Goal: Contribute content: Contribute content

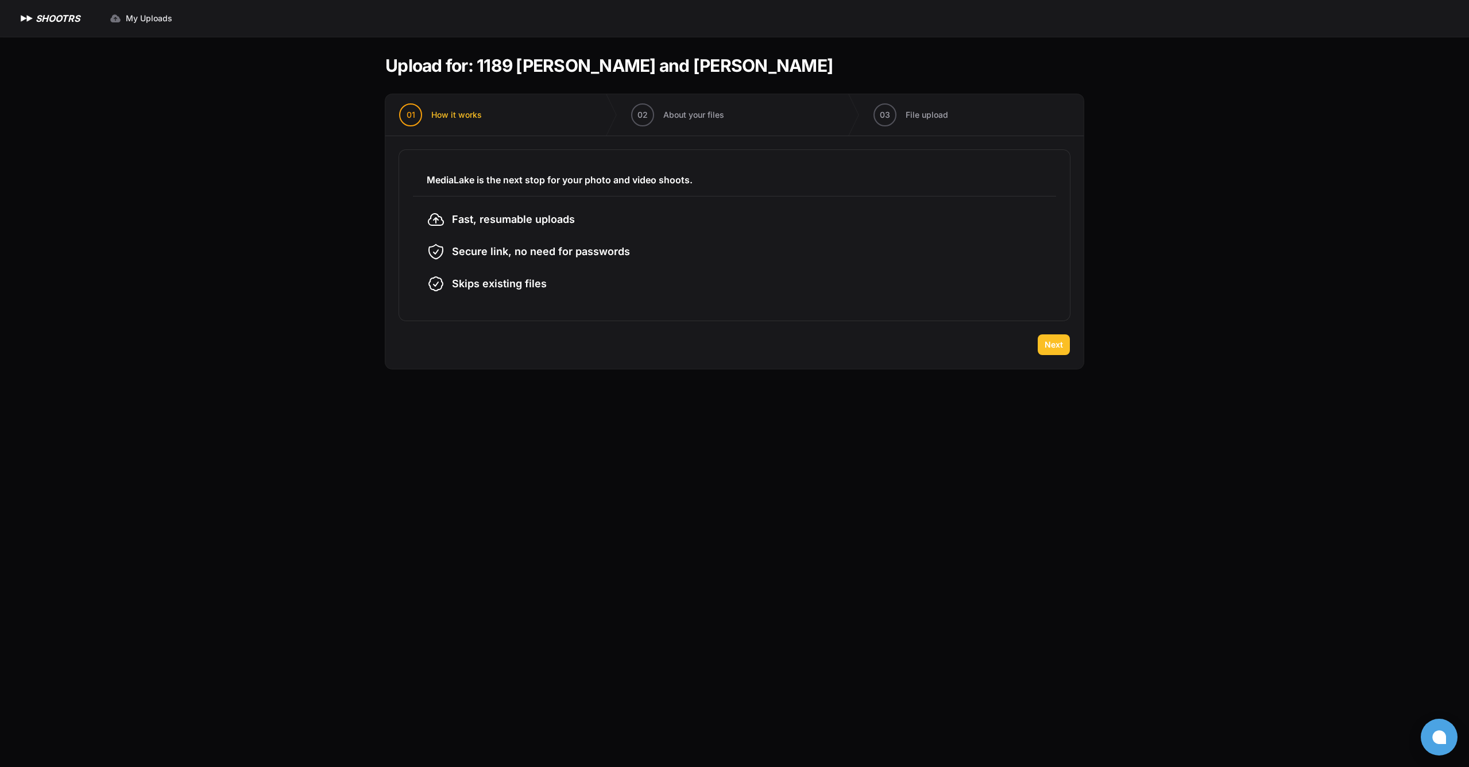
click at [1047, 346] on span "Next" at bounding box center [1054, 344] width 18 height 11
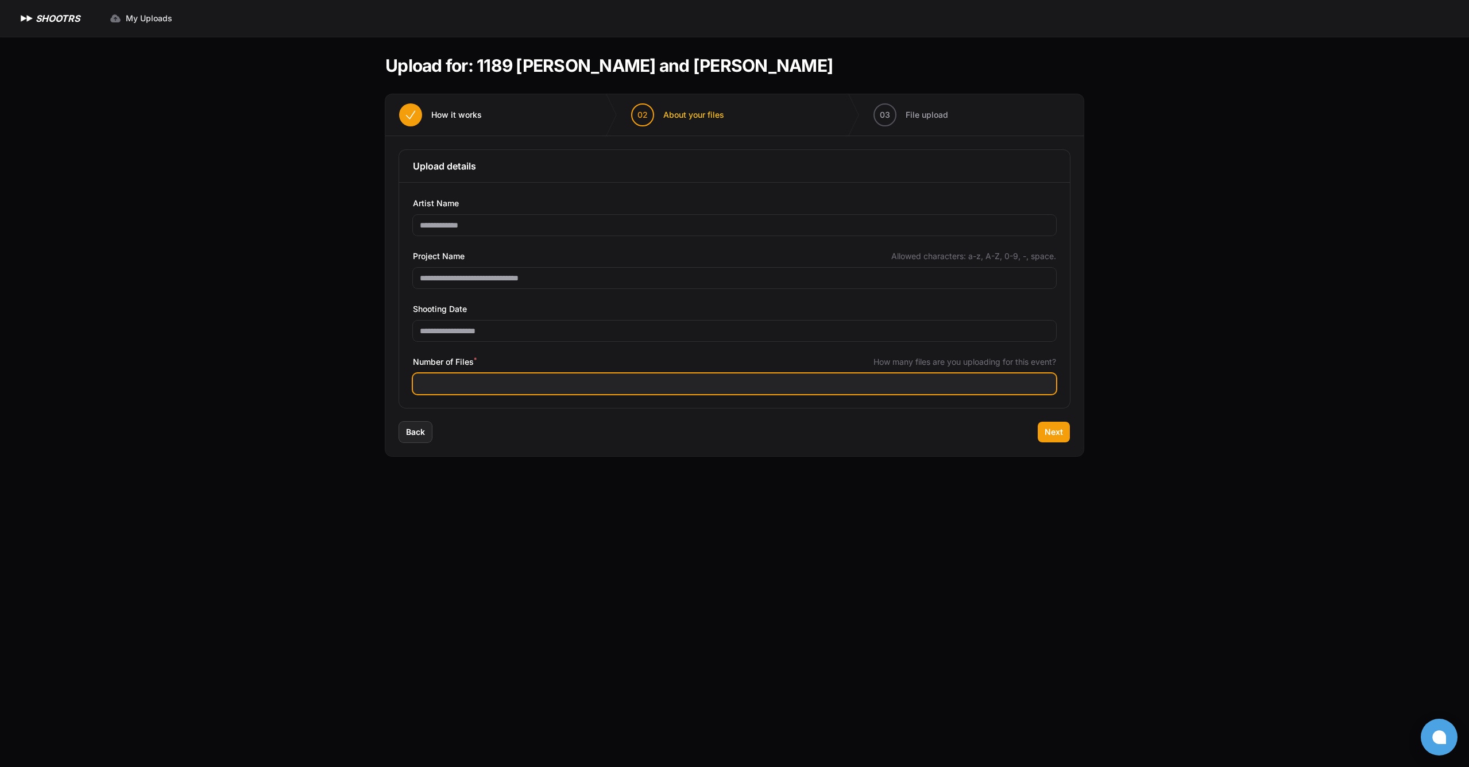
click at [491, 383] on input "Number of Files *" at bounding box center [734, 383] width 643 height 21
type input "***"
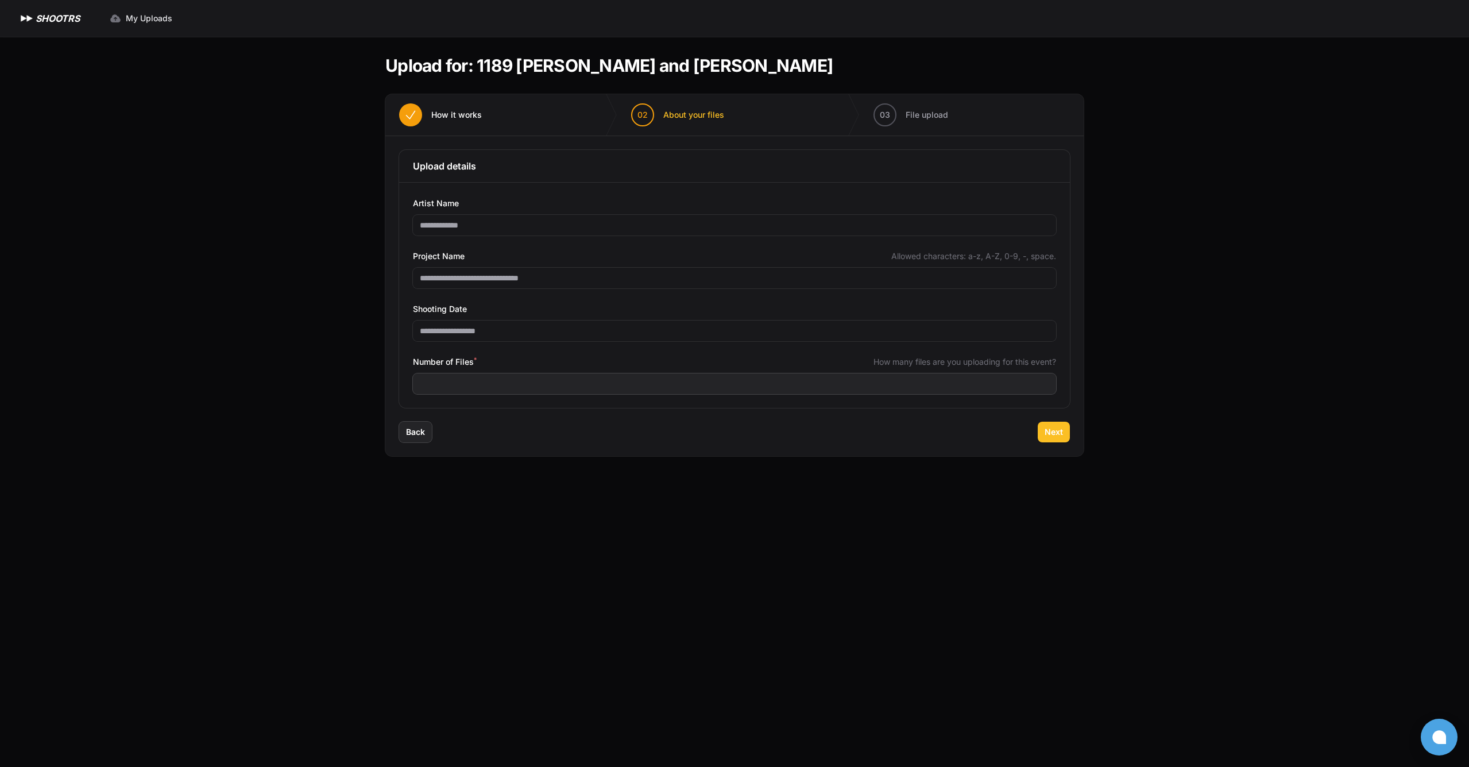
click at [1059, 434] on span "Next" at bounding box center [1054, 431] width 18 height 11
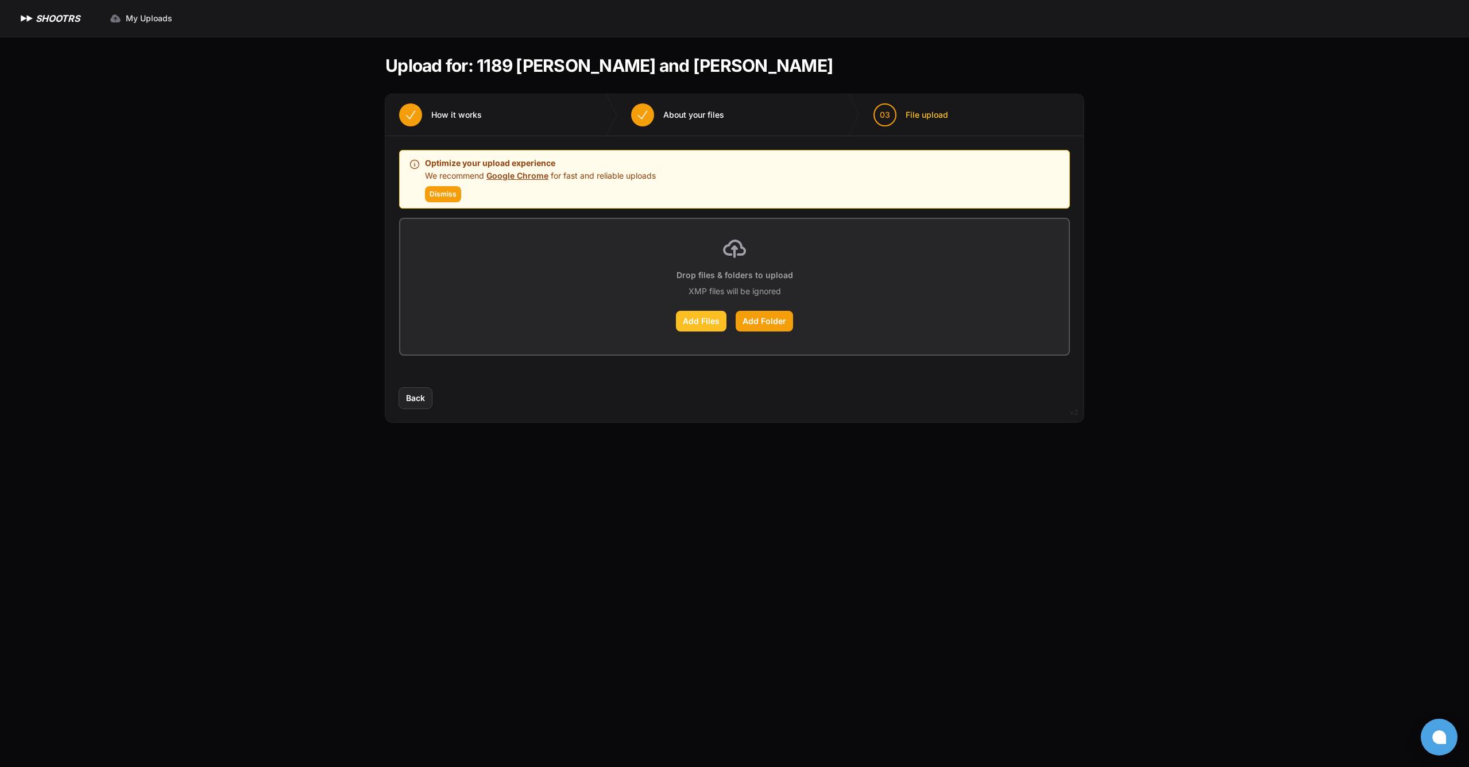
click at [697, 322] on label "Add Files" at bounding box center [701, 321] width 51 height 21
click at [0, 0] on input "Add Files" at bounding box center [0, 0] width 0 height 0
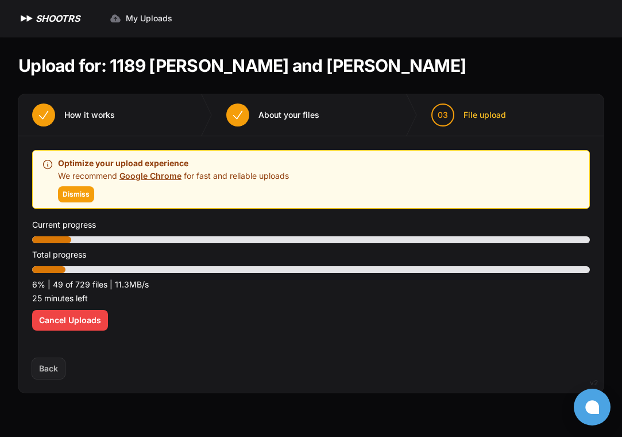
click at [60, 320] on span "Cancel Uploads" at bounding box center [70, 319] width 62 height 11
